Goal: Transaction & Acquisition: Purchase product/service

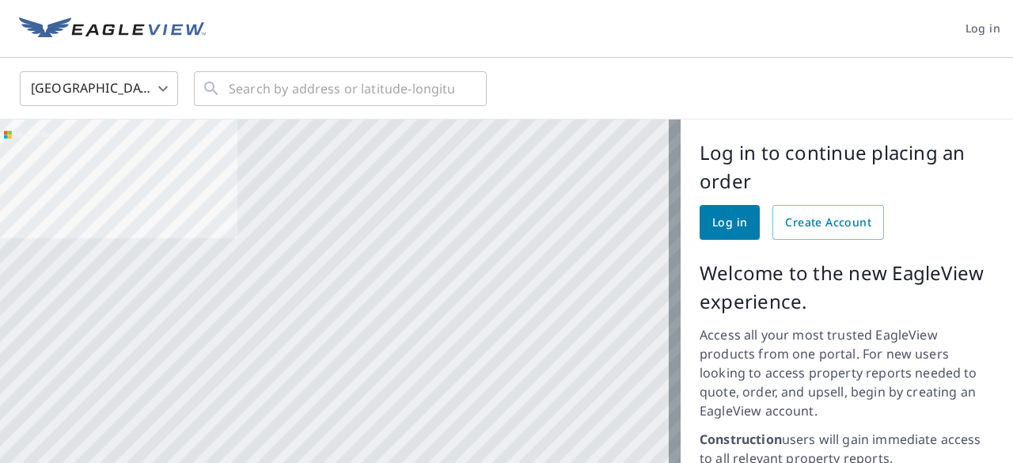
click at [965, 31] on span "Log in" at bounding box center [982, 29] width 35 height 20
click at [394, 81] on input "text" at bounding box center [341, 88] width 225 height 44
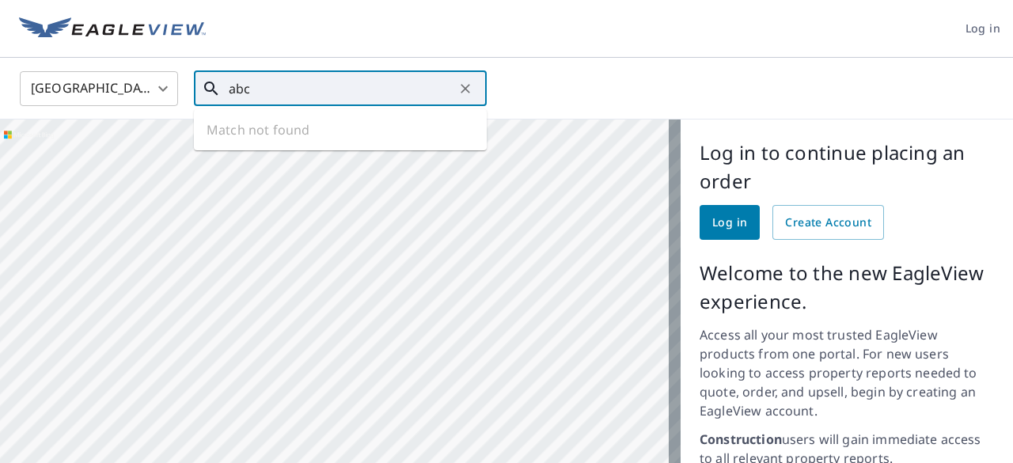
type input "abc"
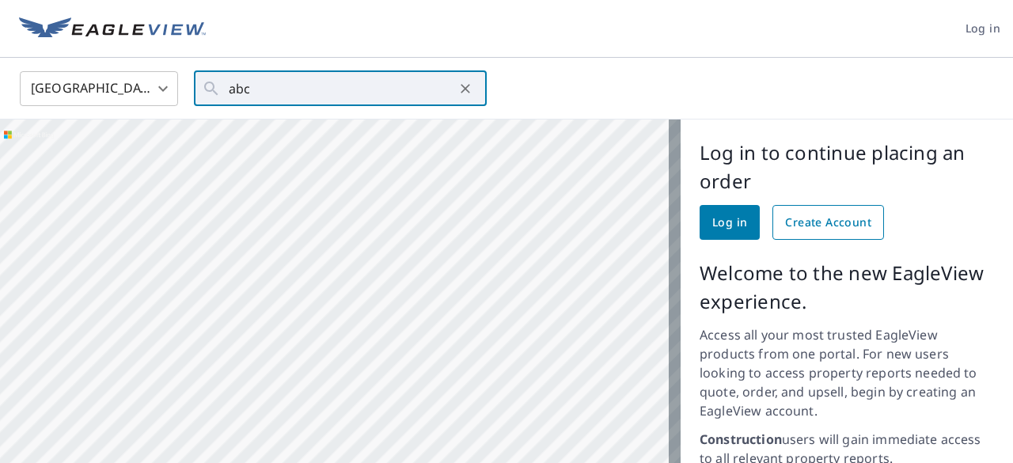
click at [785, 219] on span "Create Account" at bounding box center [828, 223] width 86 height 20
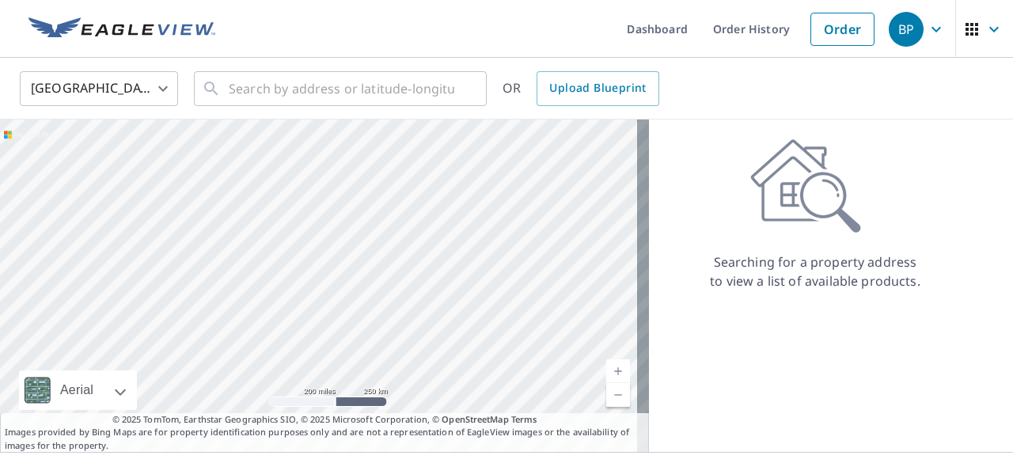
click at [910, 93] on div "United States [GEOGRAPHIC_DATA] ​ ​ OR Upload Blueprint" at bounding box center [501, 88] width 986 height 37
click at [844, 17] on link "Order" at bounding box center [842, 29] width 64 height 33
click at [492, 9] on ul "Dashboard Order History Order" at bounding box center [553, 29] width 657 height 58
click at [595, 83] on span "Upload Blueprint" at bounding box center [597, 88] width 97 height 20
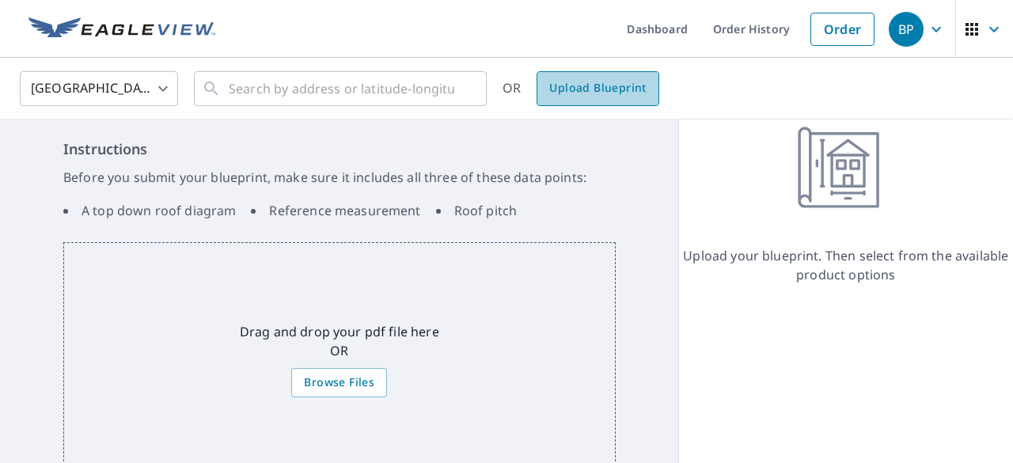
click at [614, 85] on span "Upload Blueprint" at bounding box center [597, 88] width 97 height 20
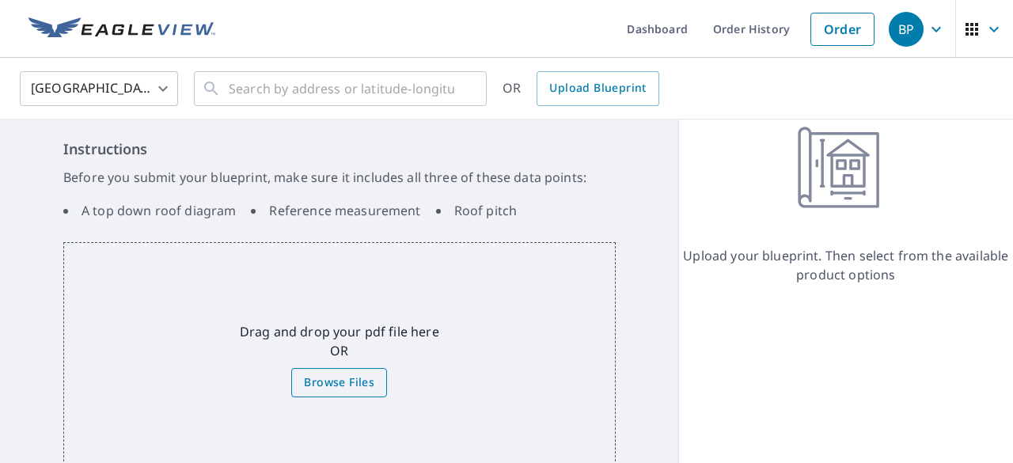
click at [352, 384] on span "Browse Files" at bounding box center [339, 383] width 70 height 20
click at [0, 0] on input "Browse Files" at bounding box center [0, 0] width 0 height 0
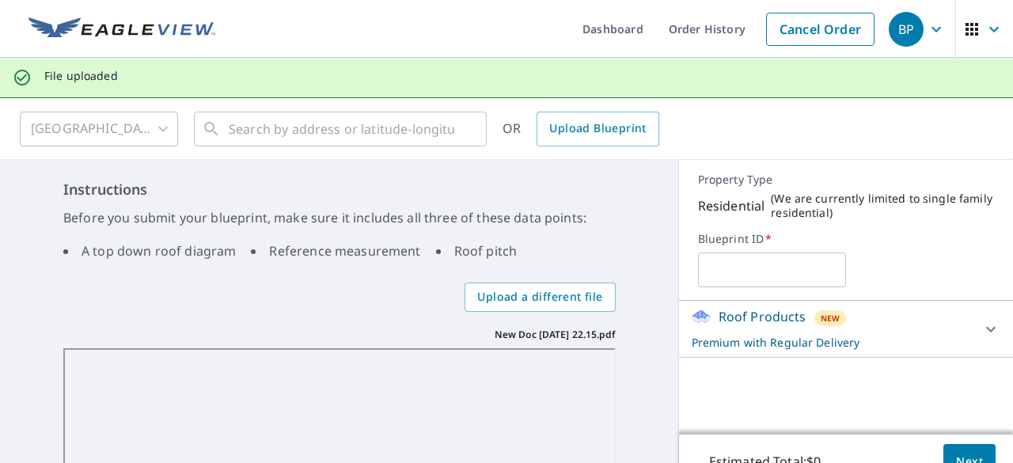
scroll to position [65, 0]
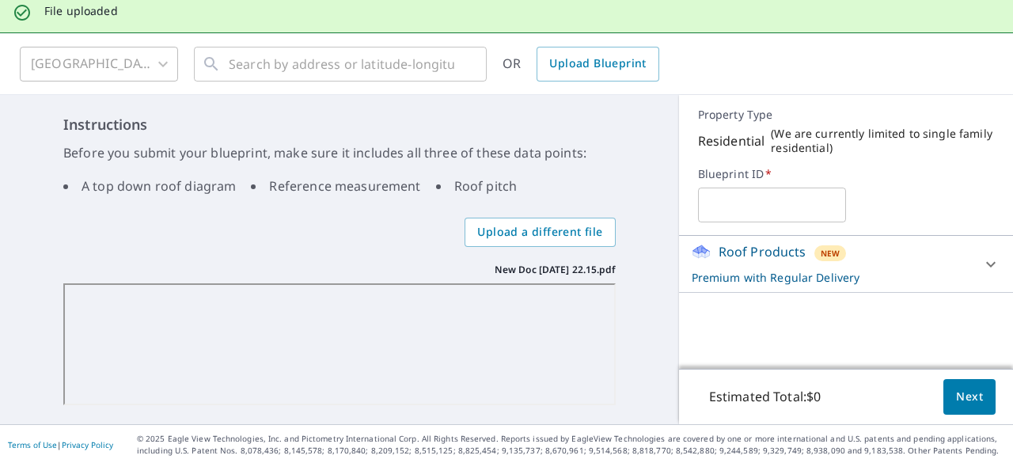
click at [983, 398] on div "Estimated Total: $0 Next" at bounding box center [846, 396] width 334 height 55
click at [767, 202] on input "text" at bounding box center [772, 205] width 148 height 44
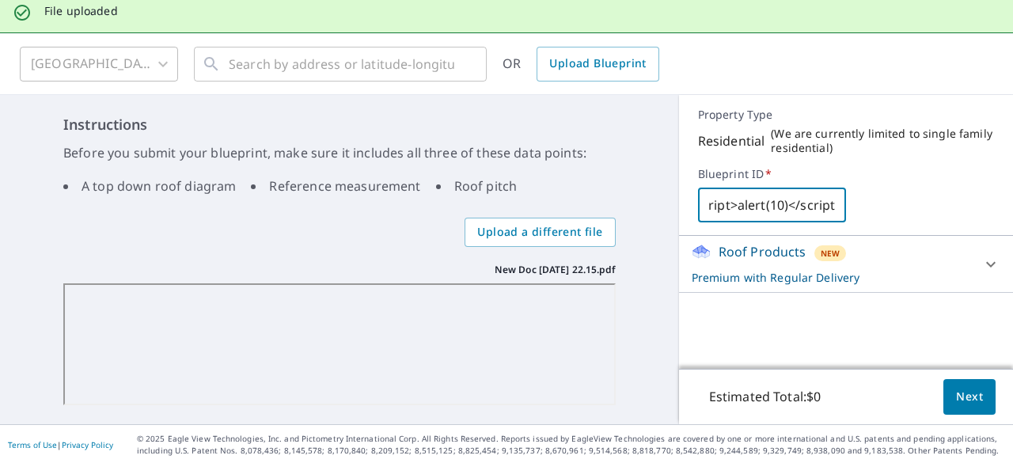
scroll to position [0, 28]
type input "<script>alert(10)</script>"
click at [975, 390] on button "Next" at bounding box center [969, 397] width 52 height 36
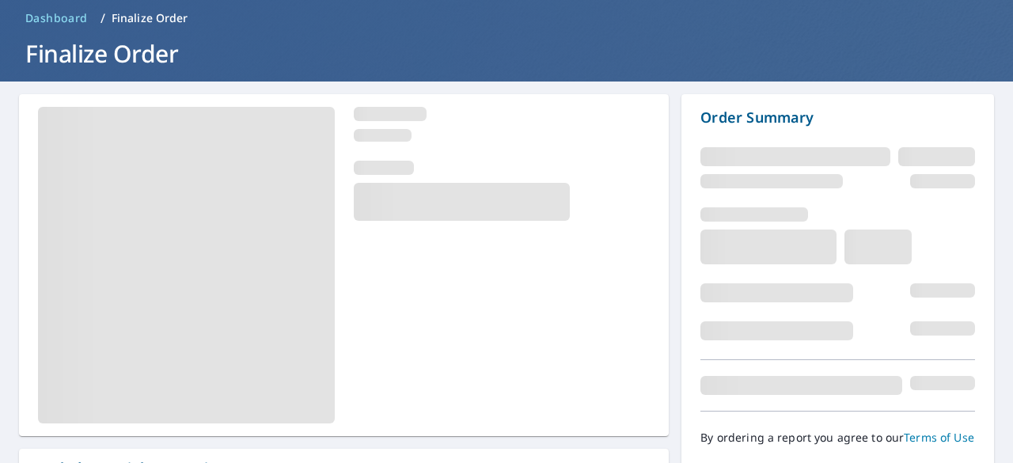
scroll to position [153, 0]
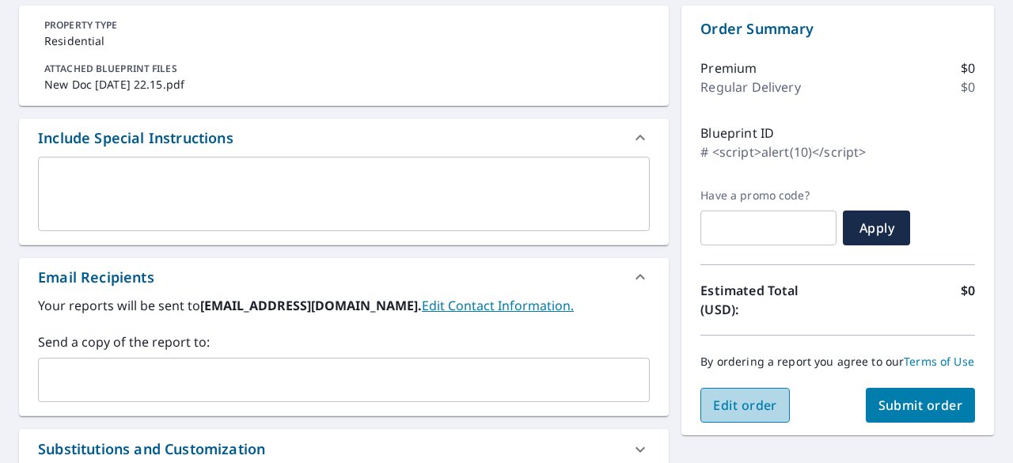
click at [748, 412] on span "Edit order" at bounding box center [745, 404] width 64 height 17
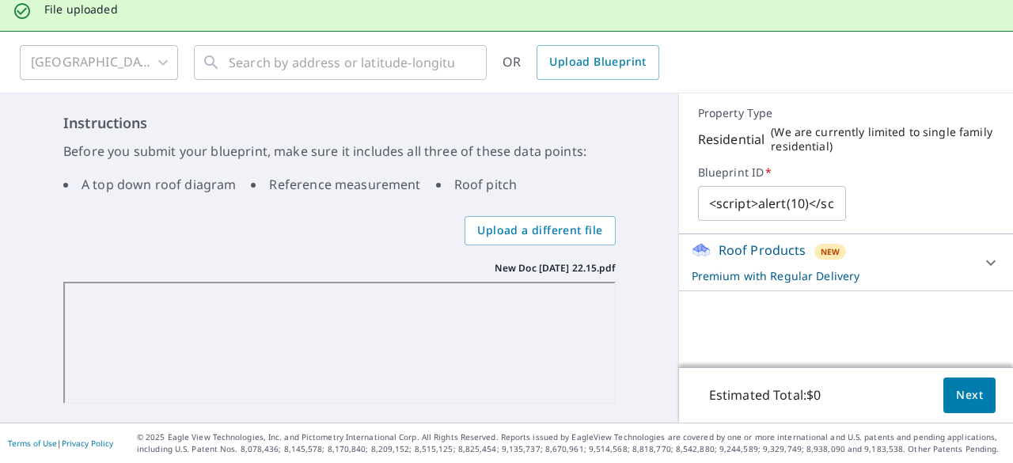
scroll to position [65, 0]
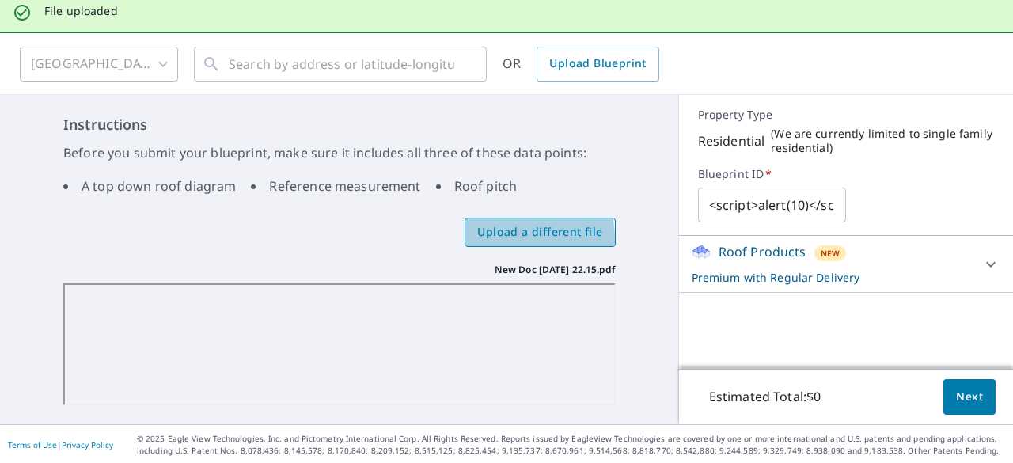
click at [483, 240] on span "Upload a different file" at bounding box center [539, 232] width 125 height 20
click at [0, 0] on input "Upload a different file" at bounding box center [0, 0] width 0 height 0
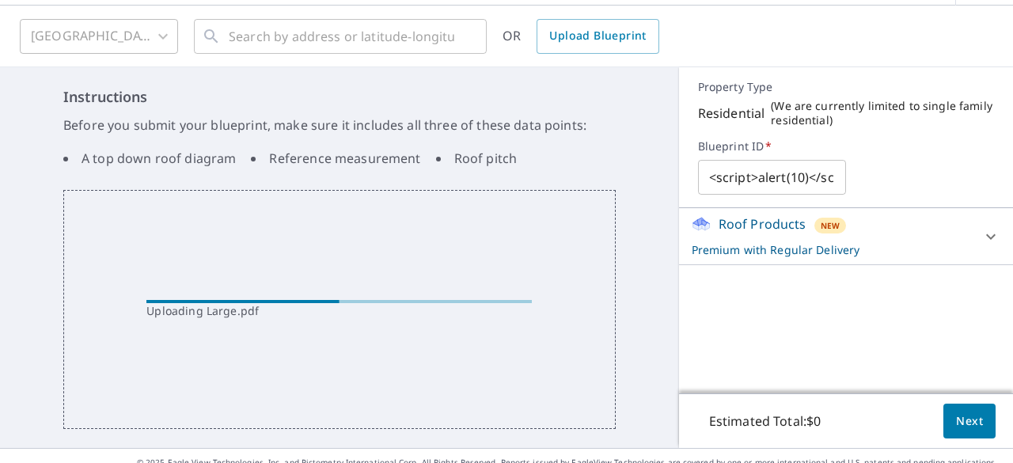
scroll to position [77, 0]
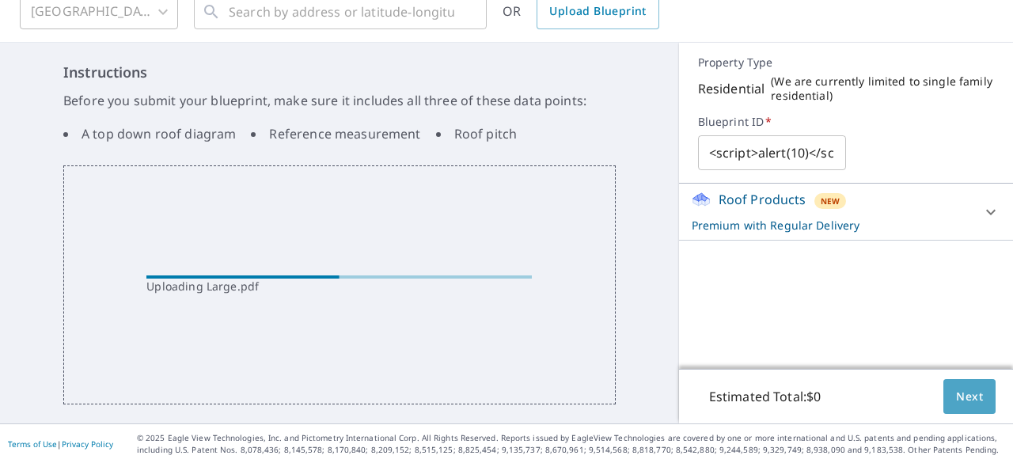
click at [943, 383] on button "Next" at bounding box center [969, 397] width 52 height 36
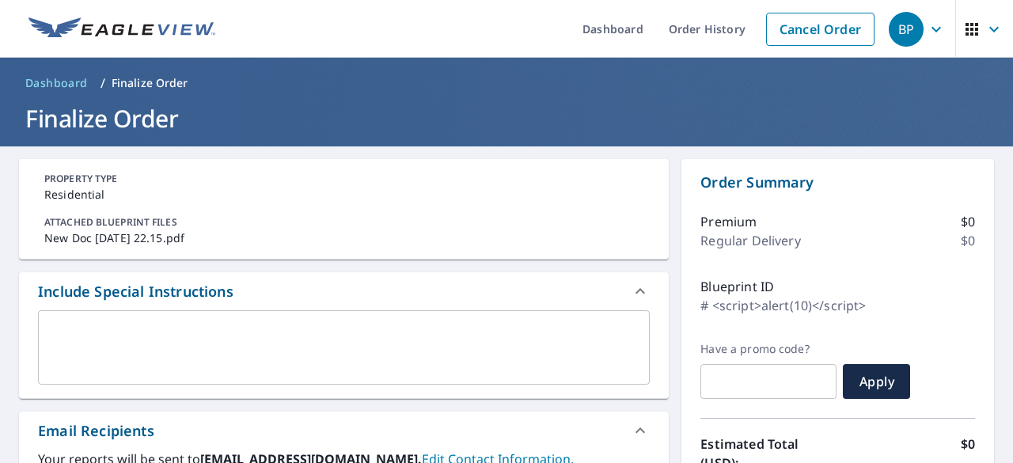
scroll to position [79, 0]
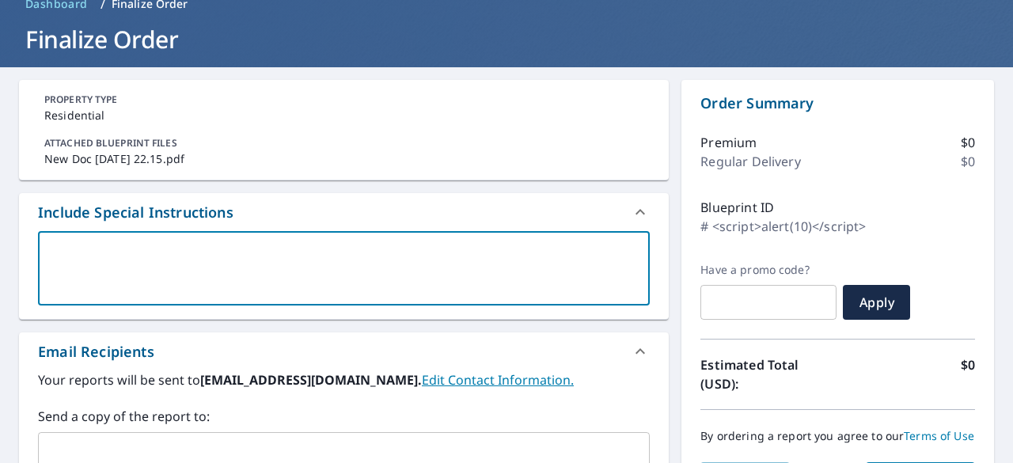
click at [411, 262] on textarea at bounding box center [343, 268] width 589 height 45
click at [357, 259] on textarea at bounding box center [343, 268] width 589 height 45
paste textarea "dir && ipconfig"
type textarea "dir && ipconfig"
type textarea "x"
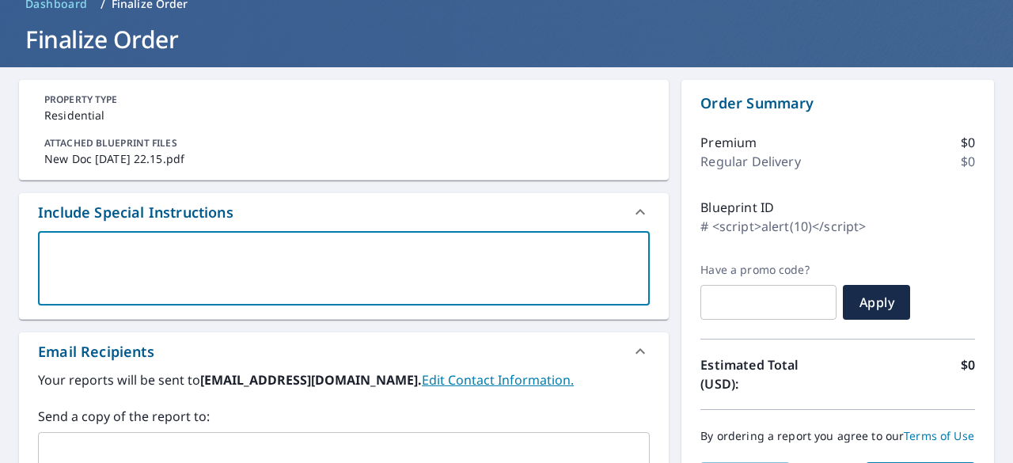
checkbox input "true"
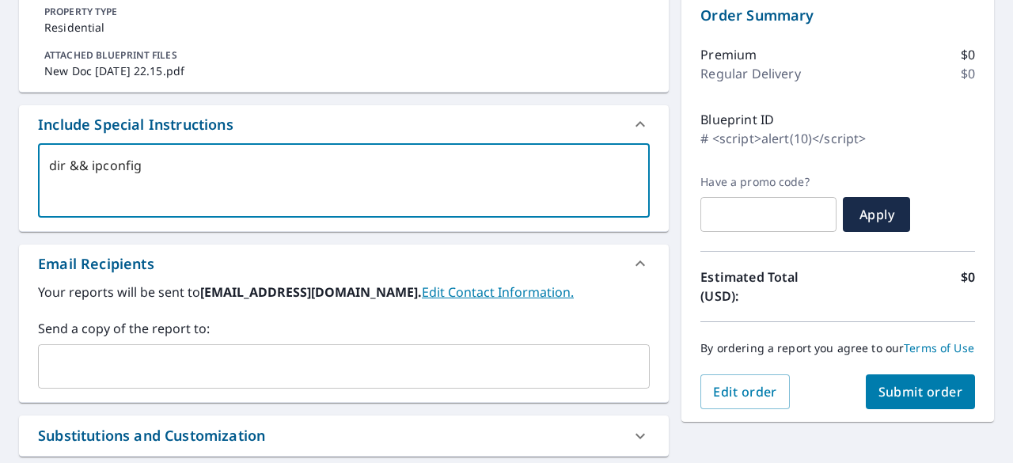
scroll to position [237, 0]
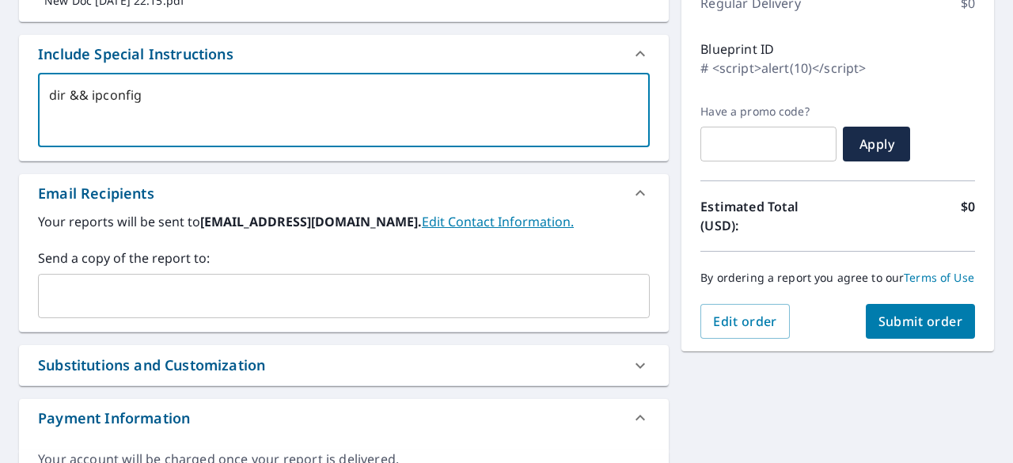
type textarea "dir && ipconfig"
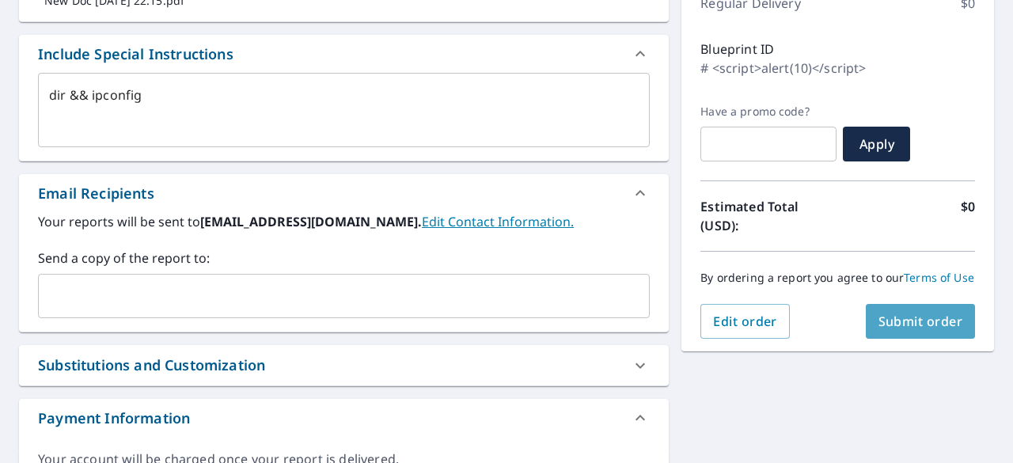
click at [929, 329] on span "Submit order" at bounding box center [920, 320] width 85 height 17
type textarea "x"
checkbox input "true"
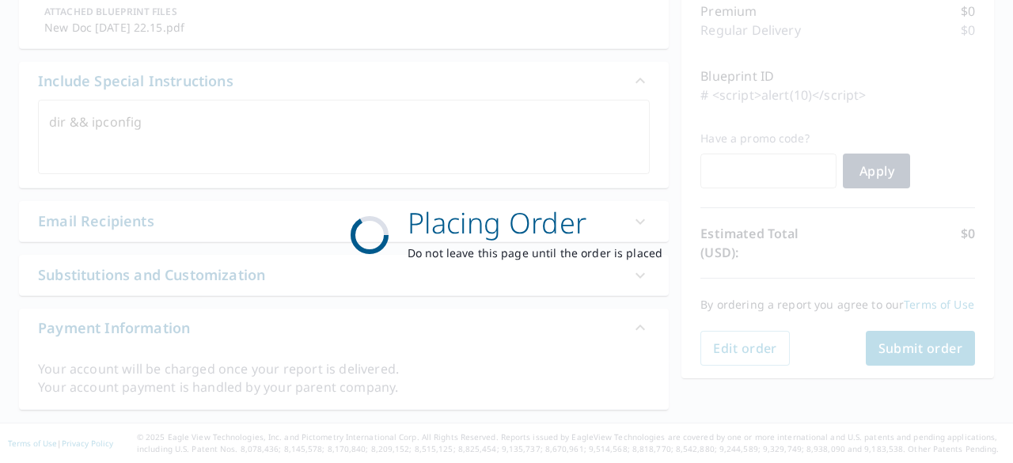
scroll to position [208, 0]
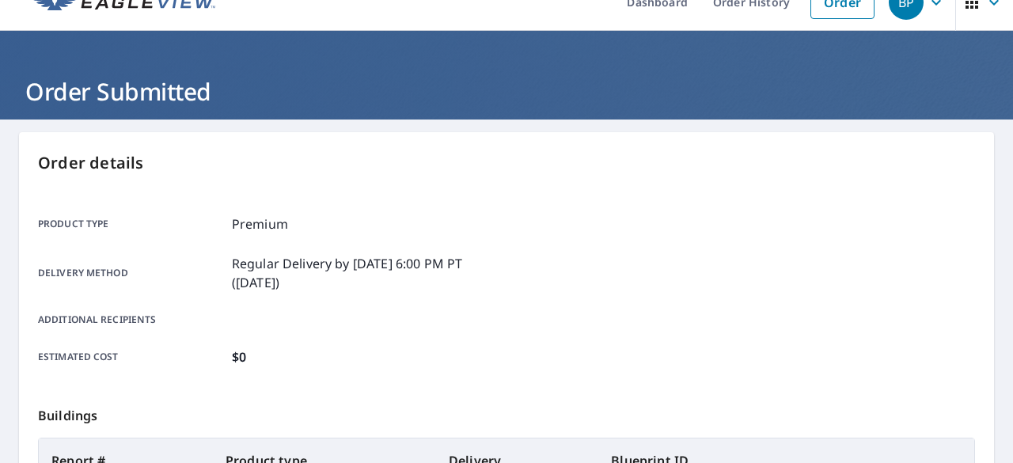
scroll to position [264, 0]
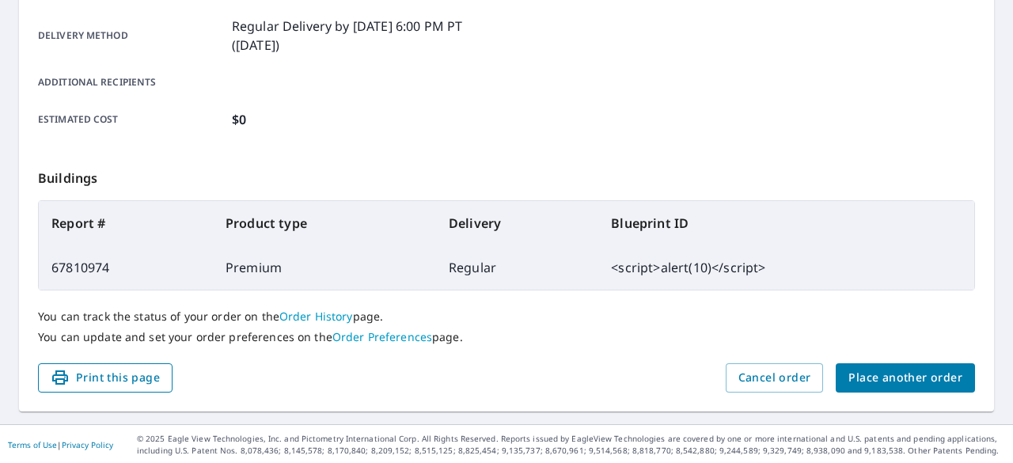
click at [84, 379] on span "Print this page" at bounding box center [105, 378] width 109 height 20
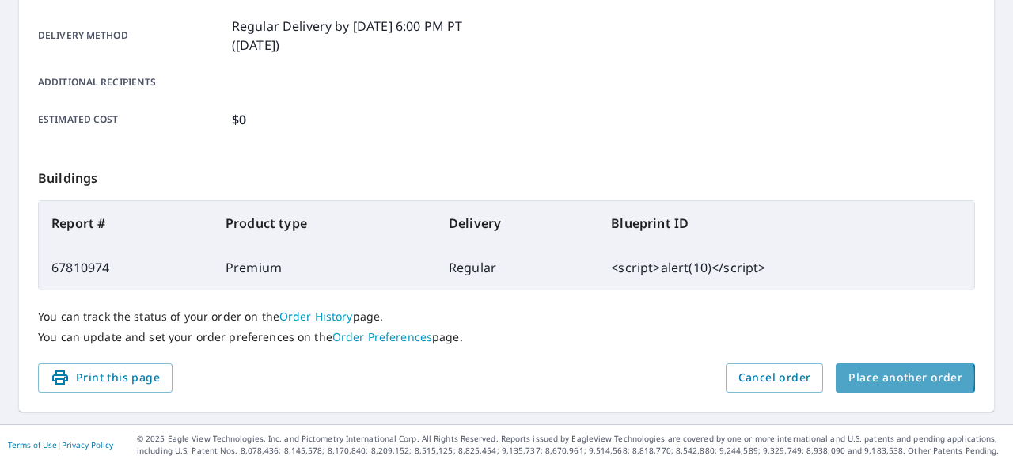
click at [871, 377] on span "Place another order" at bounding box center [905, 378] width 114 height 20
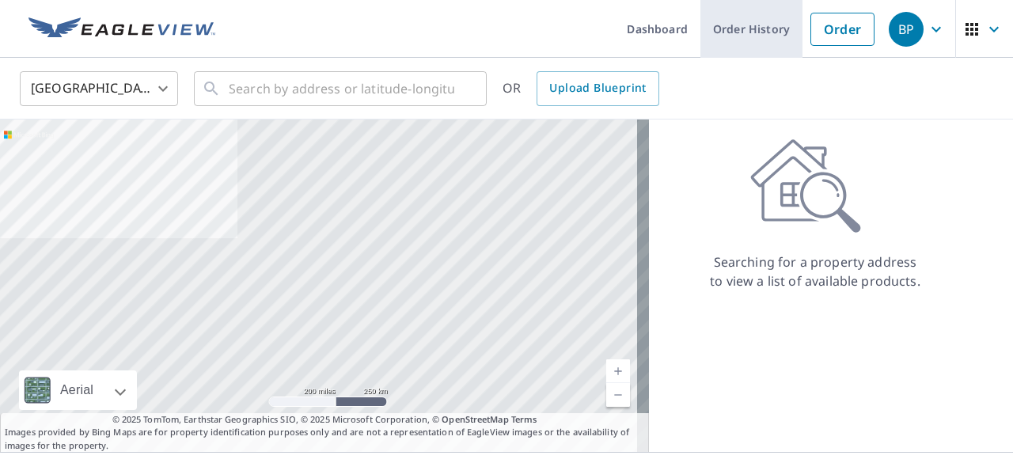
click at [743, 32] on link "Order History" at bounding box center [751, 29] width 102 height 58
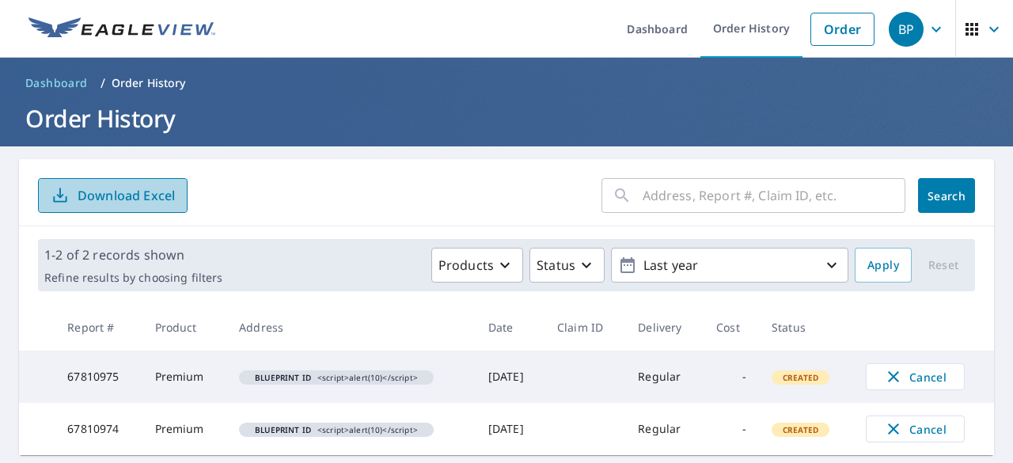
click at [90, 198] on p "Download Excel" at bounding box center [126, 195] width 97 height 17
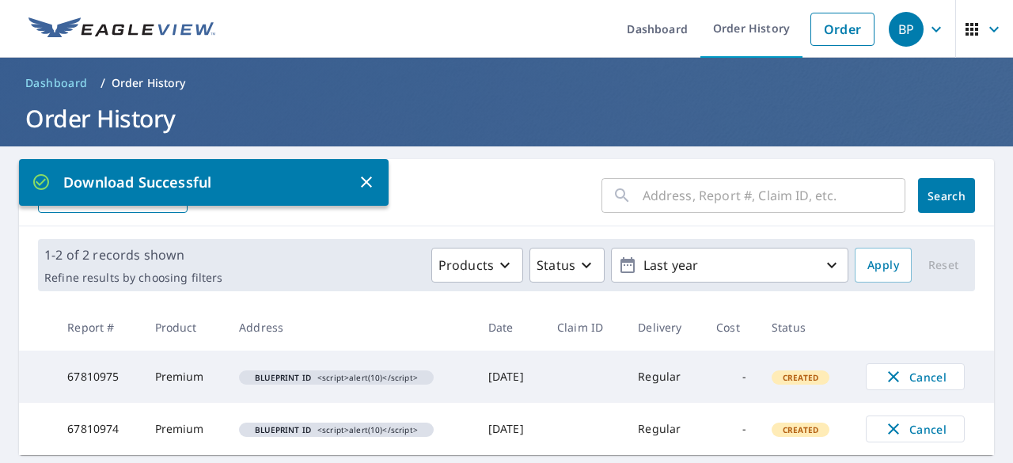
click at [370, 178] on icon "button" at bounding box center [366, 181] width 11 height 11
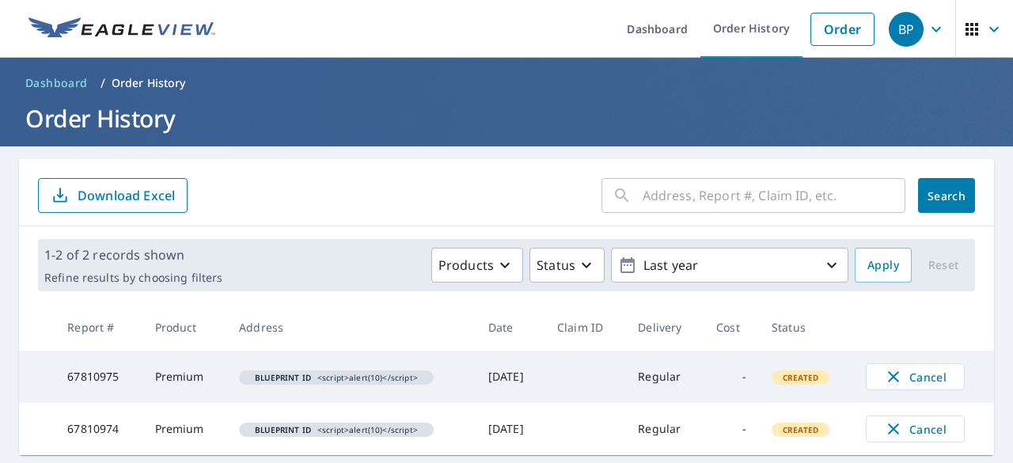
click at [165, 194] on p "Download Excel" at bounding box center [126, 195] width 97 height 17
